Goal: Task Accomplishment & Management: Manage account settings

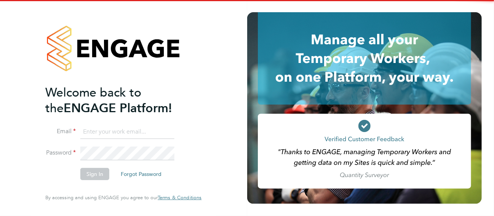
click at [138, 122] on ng-template "Welcome back to the ENGAGE Platform! Email Password Sign In Forgot Password" at bounding box center [119, 136] width 149 height 103
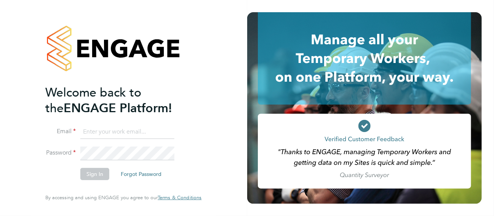
click at [140, 127] on input at bounding box center [127, 132] width 94 height 14
type input "lesley.littler@seddon.co.uk"
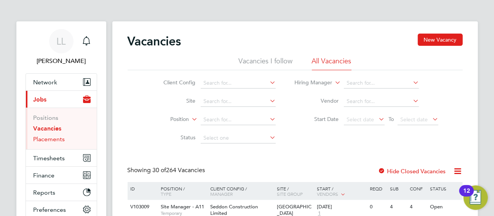
click at [51, 139] on link "Placements" at bounding box center [50, 138] width 32 height 7
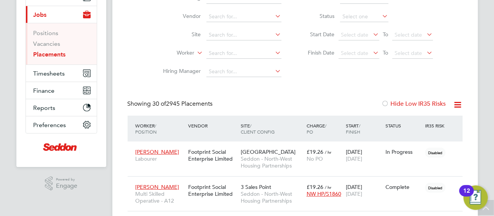
click at [459, 104] on icon at bounding box center [459, 105] width 10 height 10
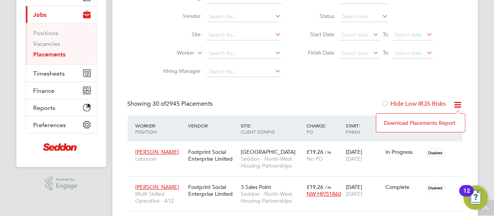
click at [428, 125] on li "Download Placements Report" at bounding box center [420, 122] width 81 height 11
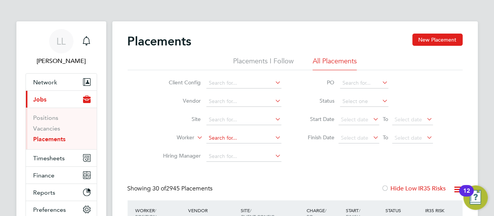
click at [226, 134] on input at bounding box center [244, 138] width 75 height 11
click at [258, 188] on li "Daniel Corcoran" at bounding box center [253, 190] width 94 height 10
type input "[PERSON_NAME]"
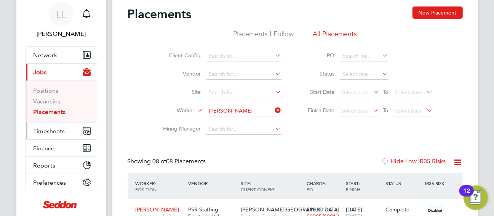
click at [57, 130] on span "Timesheets" at bounding box center [50, 130] width 32 height 7
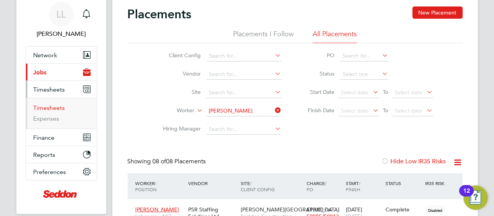
click at [53, 108] on link "Timesheets" at bounding box center [50, 107] width 32 height 7
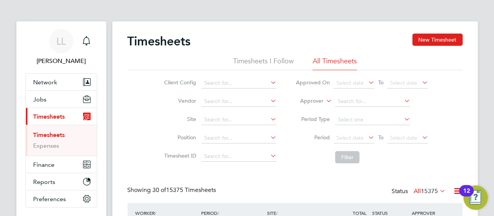
click at [269, 138] on icon at bounding box center [269, 137] width 0 height 11
click at [236, 118] on input at bounding box center [239, 119] width 75 height 11
click at [259, 187] on li "Alfred Gunn House" at bounding box center [262, 192] width 121 height 10
type input "Alfred Gunn House"
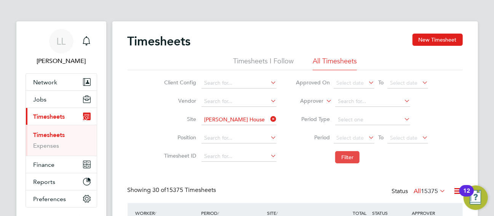
click at [344, 156] on button "Filter" at bounding box center [347, 157] width 24 height 12
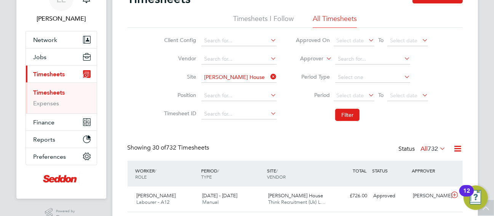
click at [269, 77] on icon at bounding box center [269, 76] width 0 height 11
click at [269, 93] on icon at bounding box center [269, 95] width 0 height 11
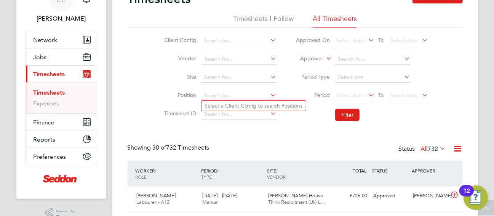
click at [269, 93] on icon at bounding box center [269, 95] width 0 height 11
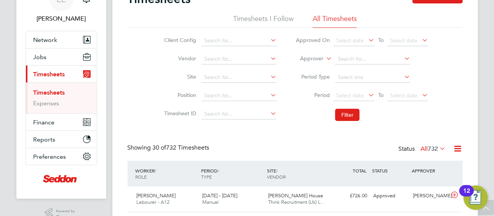
click at [421, 95] on icon at bounding box center [421, 95] width 0 height 11
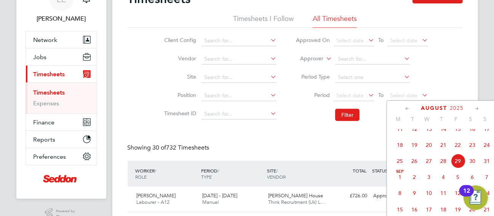
click at [476, 108] on icon at bounding box center [477, 108] width 7 height 8
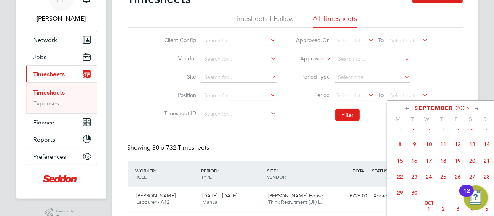
click at [476, 168] on span "20" at bounding box center [472, 160] width 14 height 14
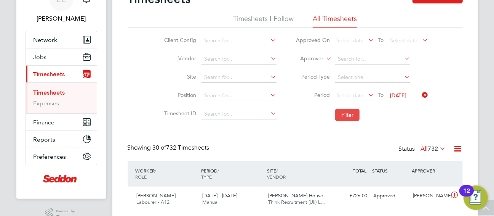
click at [347, 112] on button "Filter" at bounding box center [347, 115] width 24 height 12
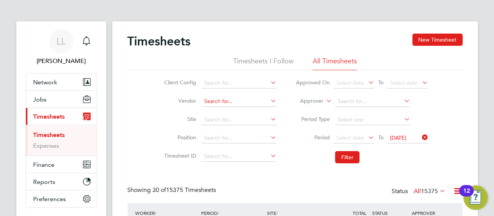
click at [213, 100] on input at bounding box center [239, 101] width 75 height 11
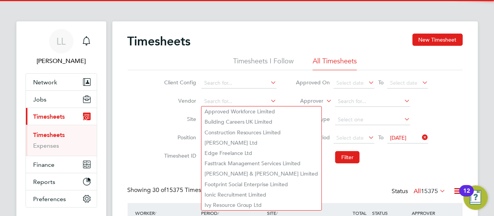
click at [269, 101] on icon at bounding box center [269, 100] width 0 height 11
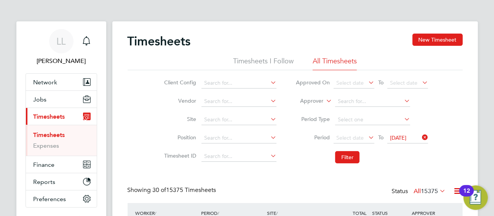
click at [269, 101] on icon at bounding box center [269, 100] width 0 height 11
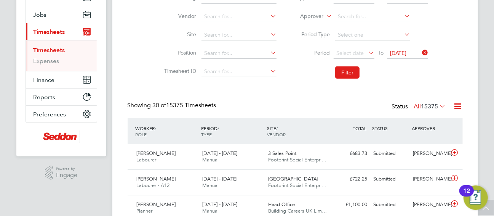
click at [345, 109] on div "Showing 30 of 15375 Timesheets Status All 15375" at bounding box center [295, 109] width 335 height 17
click at [421, 50] on icon at bounding box center [421, 52] width 0 height 11
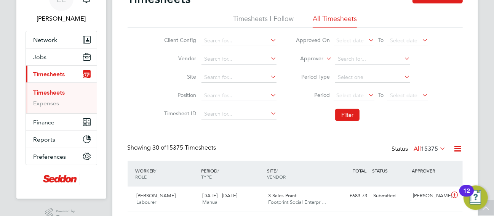
click at [403, 74] on icon at bounding box center [403, 76] width 0 height 11
click at [403, 77] on icon at bounding box center [403, 76] width 0 height 11
click at [403, 76] on icon at bounding box center [403, 76] width 0 height 11
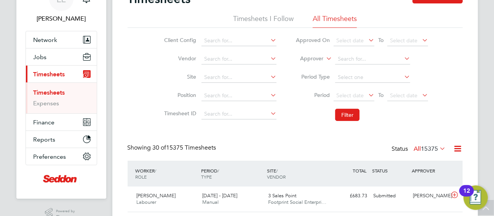
click at [403, 76] on icon at bounding box center [403, 76] width 0 height 11
click at [269, 113] on icon at bounding box center [269, 113] width 0 height 11
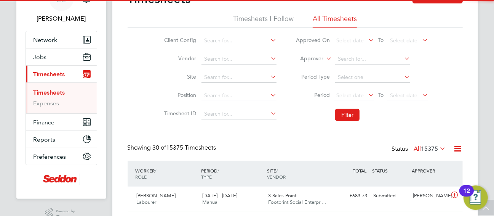
click at [269, 112] on icon at bounding box center [269, 113] width 0 height 11
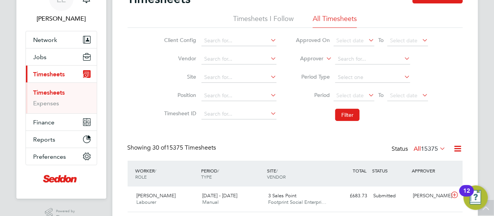
click at [269, 74] on icon at bounding box center [269, 76] width 0 height 11
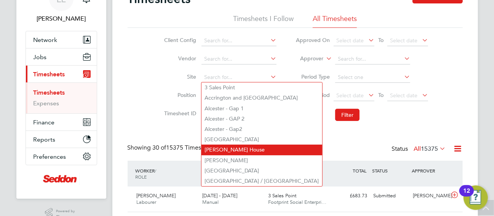
click at [254, 149] on li "Alfred Gunn House" at bounding box center [262, 149] width 121 height 10
type input "Alfred Gunn House"
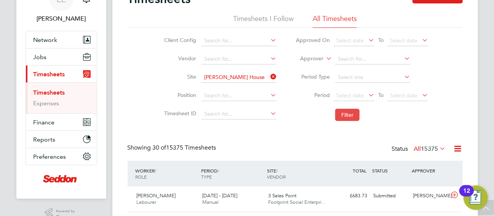
click at [341, 114] on button "Filter" at bounding box center [347, 115] width 24 height 12
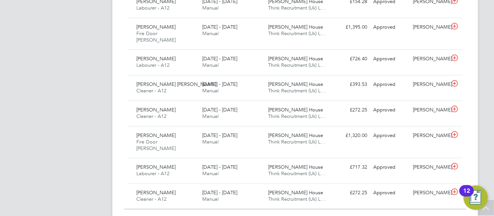
click at [311, 215] on span "Show 30 more" at bounding box center [302, 220] width 34 height 7
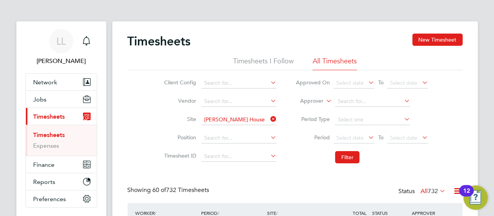
click at [269, 119] on icon at bounding box center [269, 119] width 0 height 11
click at [269, 104] on icon at bounding box center [269, 100] width 0 height 11
click at [269, 100] on icon at bounding box center [269, 100] width 0 height 11
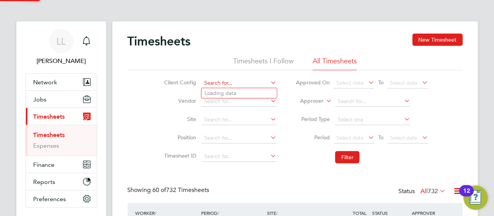
click at [256, 80] on input at bounding box center [239, 83] width 75 height 11
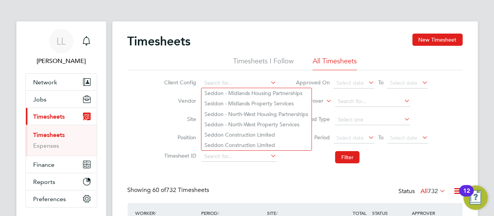
click at [269, 82] on icon at bounding box center [269, 82] width 0 height 11
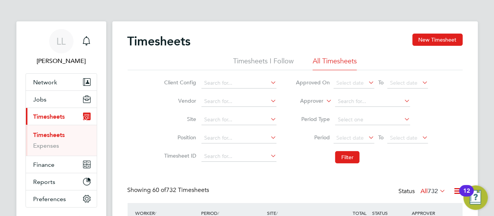
click at [287, 165] on li "Filter" at bounding box center [362, 157] width 152 height 20
click at [243, 136] on input at bounding box center [239, 138] width 75 height 11
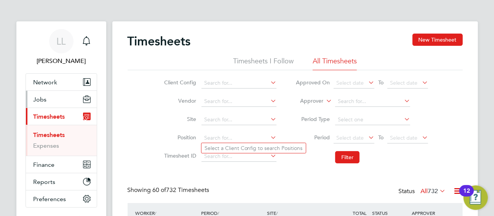
click at [47, 101] on button "Jobs" at bounding box center [61, 99] width 71 height 17
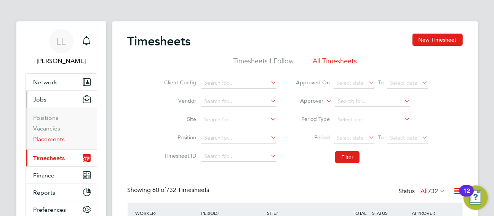
click at [52, 137] on link "Placements" at bounding box center [50, 138] width 32 height 7
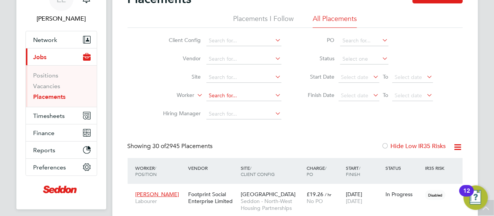
click at [224, 91] on input at bounding box center [244, 95] width 75 height 11
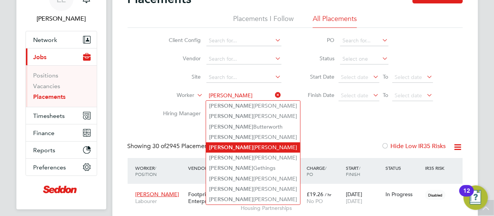
click at [251, 145] on li "Daniel Corcoran" at bounding box center [253, 147] width 94 height 10
type input "[PERSON_NAME]"
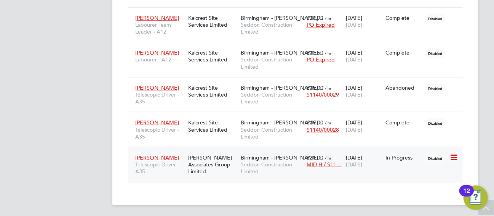
click at [161, 154] on span "[PERSON_NAME]" at bounding box center [158, 157] width 44 height 7
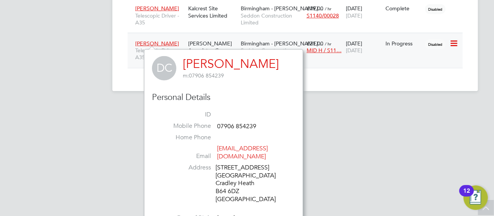
click at [167, 40] on span "[PERSON_NAME]" at bounding box center [158, 43] width 44 height 7
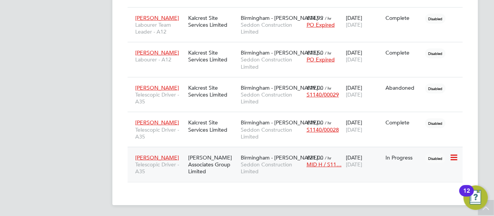
click at [453, 155] on icon at bounding box center [454, 157] width 8 height 9
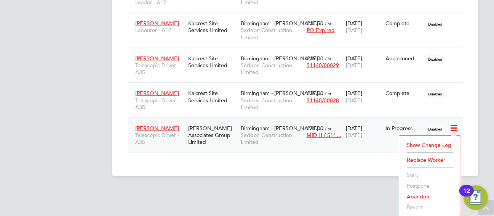
click at [427, 144] on li "Show change log" at bounding box center [430, 145] width 54 height 11
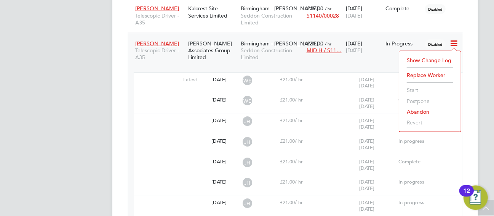
click at [283, 80] on span "£21.00" at bounding box center [287, 79] width 15 height 6
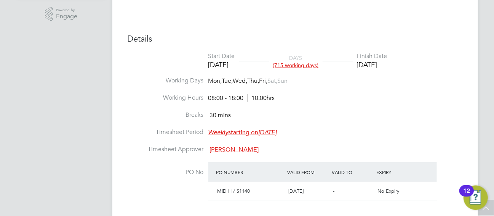
scroll to position [297, 0]
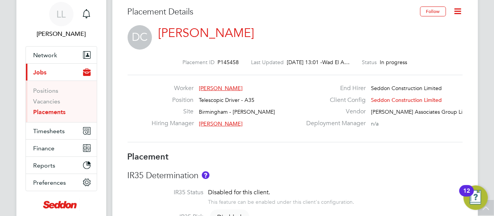
click at [459, 9] on icon at bounding box center [459, 11] width 10 height 10
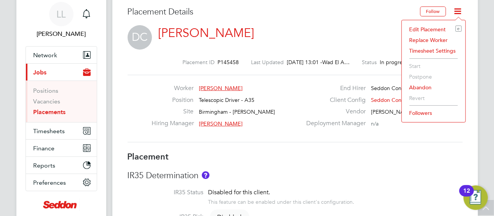
click at [336, 152] on h3 "Placement" at bounding box center [295, 156] width 335 height 11
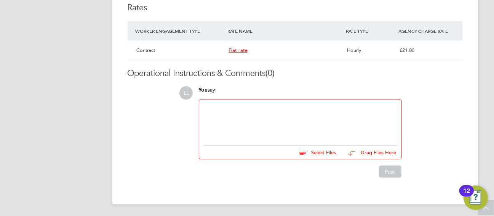
click at [240, 50] on span "Flat rate" at bounding box center [238, 50] width 19 height 6
click at [429, 106] on div "LL You say: Select Files Drag Files Here Drop your files here Post" at bounding box center [322, 131] width 284 height 91
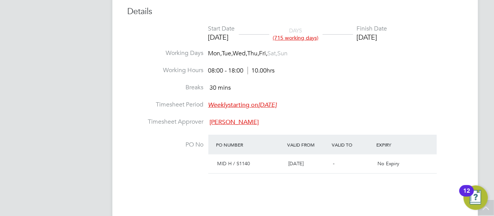
click at [277, 104] on em "Monday, 05 Feb 2018" at bounding box center [268, 105] width 18 height 8
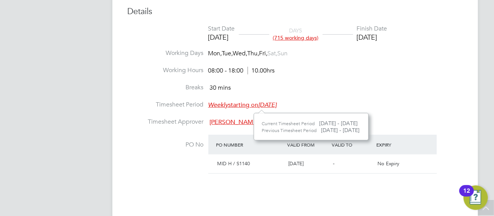
click at [277, 106] on em "Monday, 05 Feb 2018" at bounding box center [268, 105] width 18 height 8
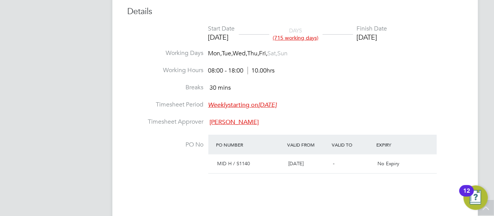
click at [277, 106] on em "Monday, 05 Feb 2018" at bounding box center [268, 105] width 18 height 8
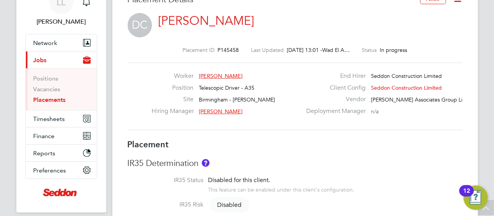
scroll to position [27, 0]
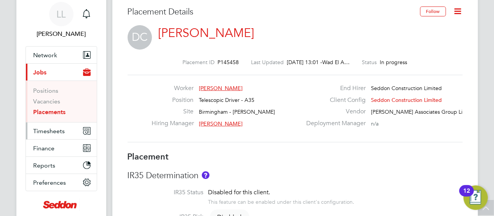
click at [55, 130] on span "Timesheets" at bounding box center [50, 130] width 32 height 7
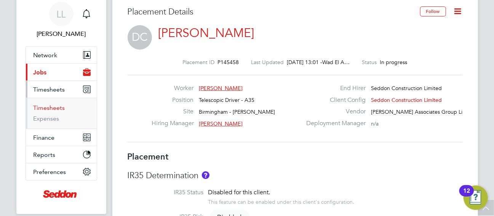
click at [56, 109] on link "Timesheets" at bounding box center [50, 107] width 32 height 7
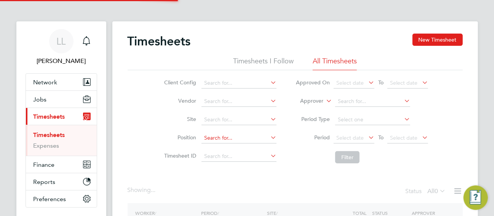
click at [230, 135] on input at bounding box center [239, 138] width 75 height 11
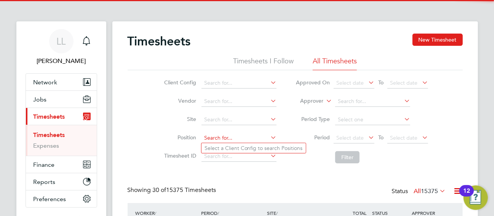
scroll to position [19, 66]
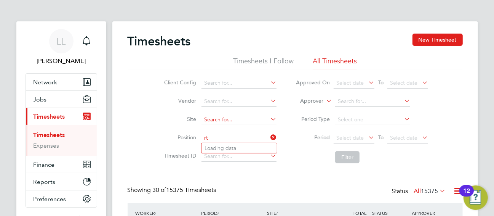
type input "r"
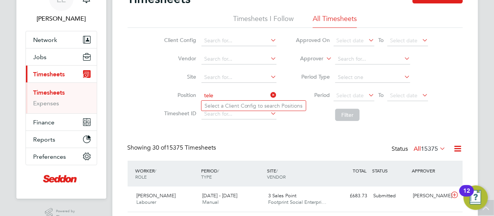
click at [246, 96] on input "tele" at bounding box center [239, 95] width 75 height 11
drag, startPoint x: 222, startPoint y: 95, endPoint x: 197, endPoint y: 95, distance: 24.8
click at [197, 95] on li "Position tele" at bounding box center [219, 96] width 134 height 18
type input "driver"
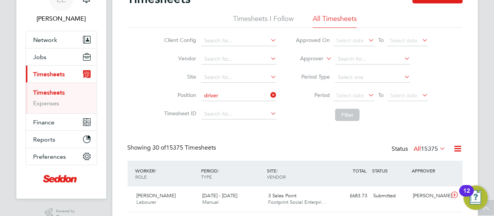
click at [233, 90] on li "Position driver" at bounding box center [219, 96] width 134 height 18
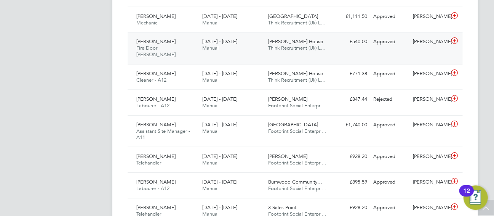
click at [295, 39] on span "Alfred Gunn House" at bounding box center [295, 41] width 55 height 6
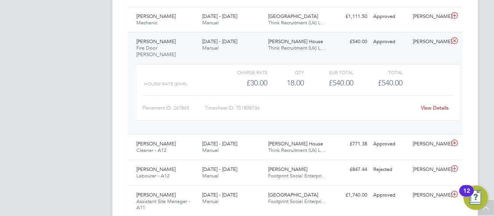
click at [297, 42] on span "Alfred Gunn House" at bounding box center [295, 41] width 55 height 6
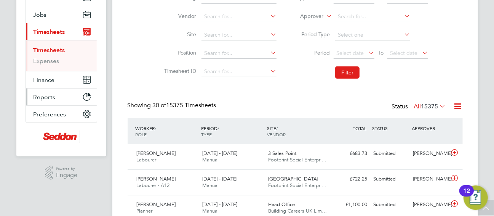
click at [54, 96] on span "Reports" at bounding box center [45, 96] width 22 height 7
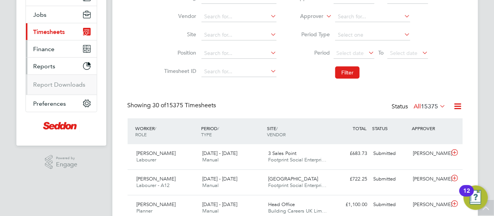
click at [45, 47] on span "Finance" at bounding box center [44, 48] width 21 height 7
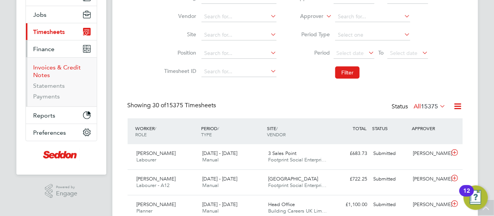
click at [48, 70] on link "Invoices & Credit Notes" at bounding box center [58, 71] width 48 height 15
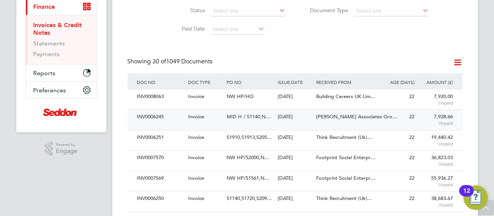
click at [324, 119] on span "Nicholas Associates Gro…" at bounding box center [356, 116] width 81 height 6
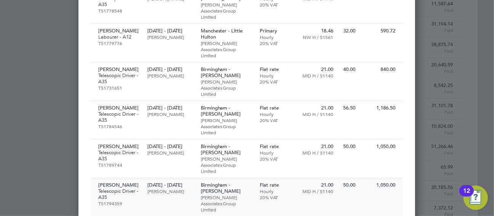
click at [181, 182] on p "28 Jul - 01 Aug 2025" at bounding box center [170, 185] width 45 height 6
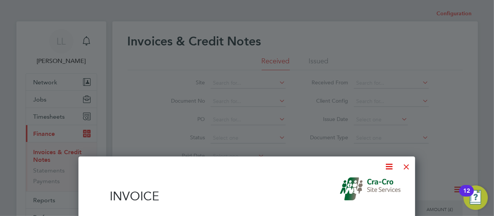
click at [409, 167] on div at bounding box center [407, 165] width 14 height 14
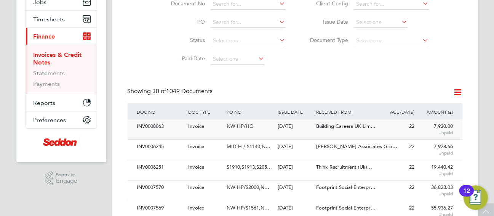
scroll to position [127, 0]
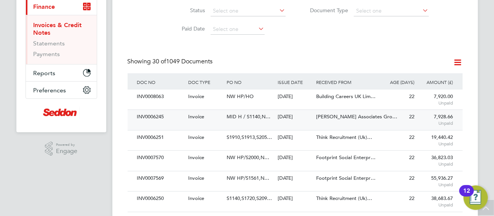
click at [247, 120] on div "MID H / S1140,N…" at bounding box center [250, 117] width 51 height 14
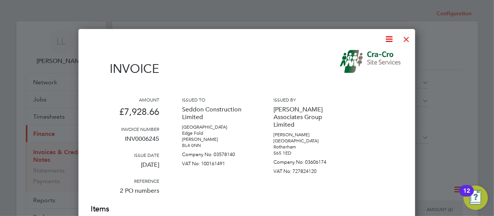
click at [407, 38] on div at bounding box center [407, 37] width 14 height 14
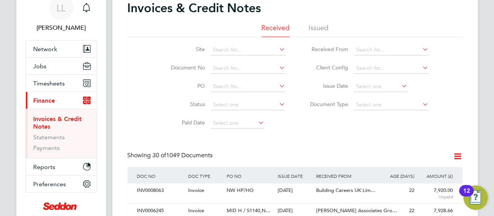
scroll to position [85, 0]
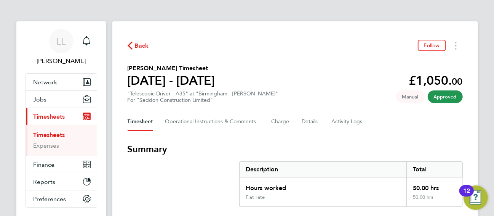
click at [139, 41] on button "Back" at bounding box center [138, 46] width 21 height 10
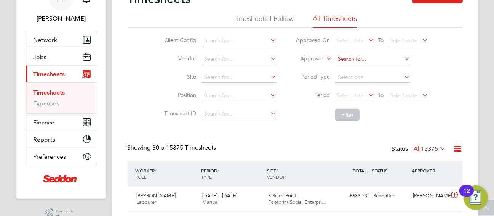
click at [343, 55] on input at bounding box center [372, 59] width 75 height 11
click at [366, 69] on li "Mik e Whittington" at bounding box center [372, 69] width 75 height 10
type input "[PERSON_NAME]"
click at [350, 111] on button "Filter" at bounding box center [347, 115] width 24 height 12
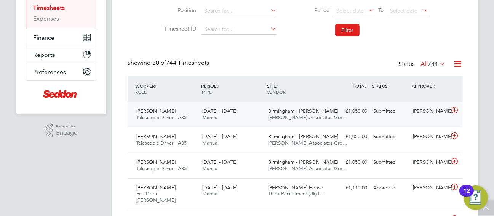
click at [416, 111] on div "[PERSON_NAME]" at bounding box center [430, 111] width 40 height 13
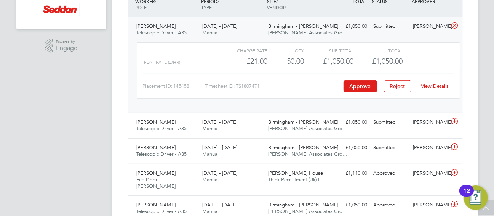
click at [346, 25] on div "£1,050.00 Submitted" at bounding box center [351, 26] width 40 height 13
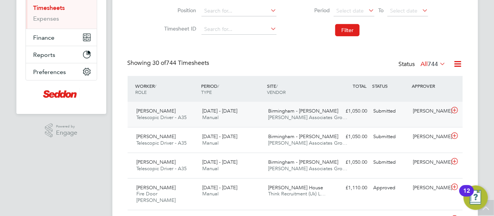
click at [259, 111] on div "18 - 24 Aug 2025 Manual" at bounding box center [232, 114] width 66 height 19
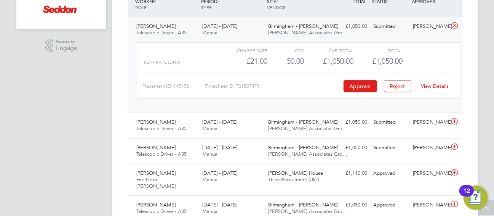
click at [434, 85] on link "View Details" at bounding box center [435, 86] width 28 height 6
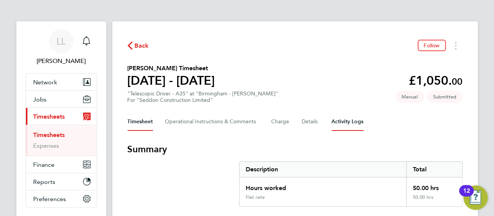
click at [345, 125] on Logs-tab "Activity Logs" at bounding box center [348, 121] width 32 height 18
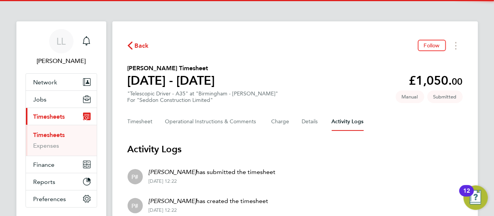
scroll to position [56, 0]
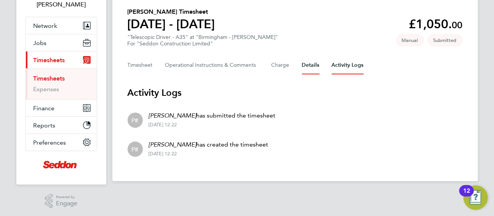
click at [311, 66] on button "Details" at bounding box center [311, 65] width 18 height 18
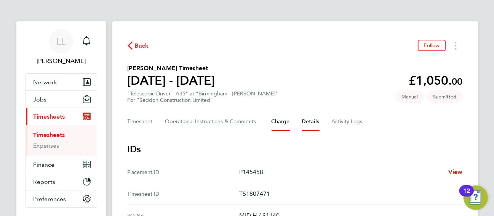
click at [288, 122] on button "Charge" at bounding box center [281, 121] width 18 height 18
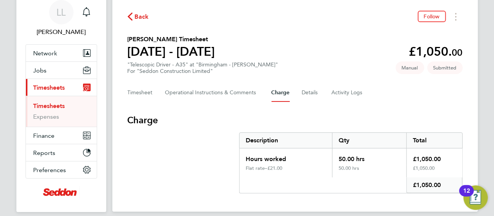
scroll to position [56, 0]
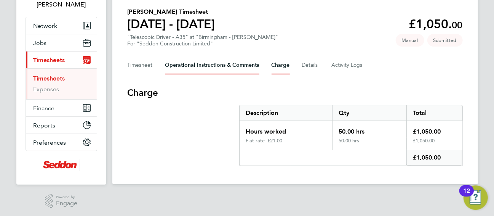
click at [221, 65] on Comments-tab "Operational Instructions & Comments" at bounding box center [212, 65] width 94 height 18
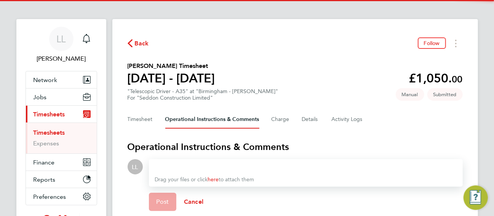
scroll to position [78, 0]
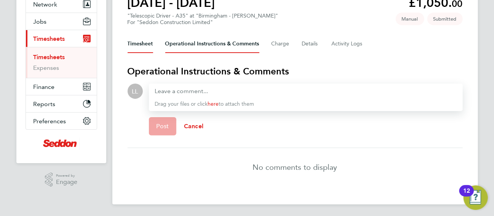
click at [141, 42] on button "Timesheet" at bounding box center [141, 44] width 26 height 18
